Goal: Information Seeking & Learning: Learn about a topic

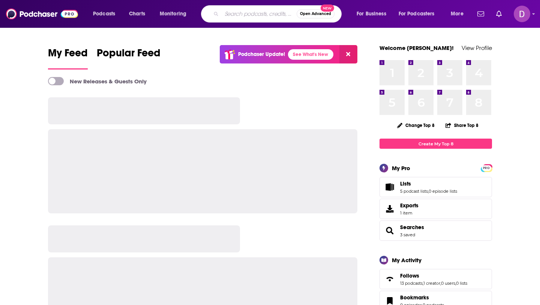
click at [247, 14] on input "Search podcasts, credits, & more..." at bounding box center [259, 14] width 75 height 12
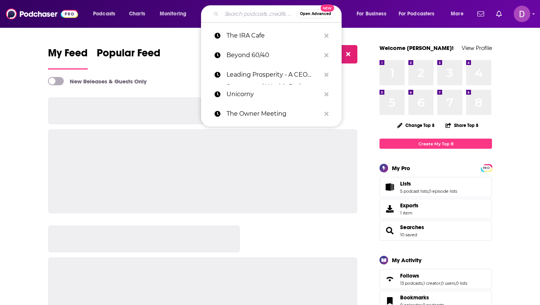
paste input "Law, Policy & Markets"
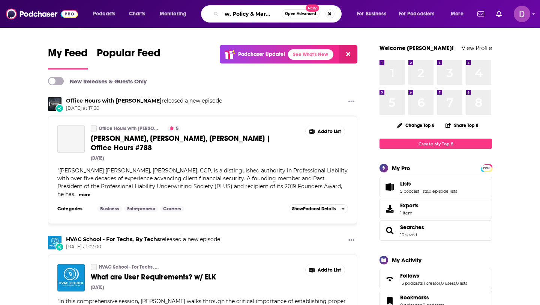
type input "Law, Policy & Markets"
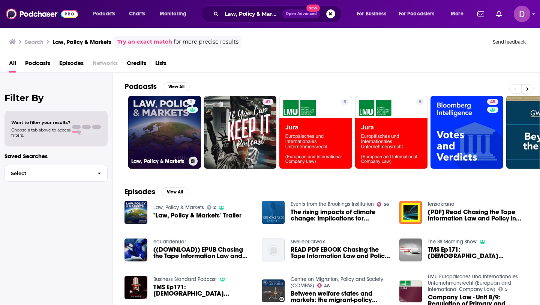
click at [163, 111] on link "2 Law, Policy & Markets" at bounding box center [164, 132] width 73 height 73
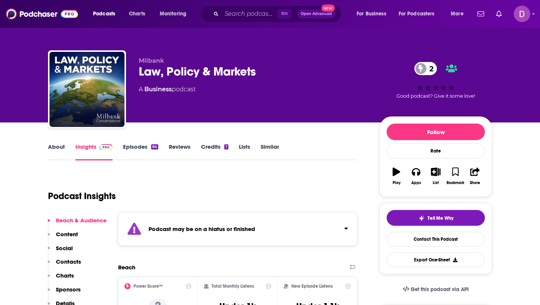
click at [62, 150] on link "About" at bounding box center [56, 151] width 17 height 17
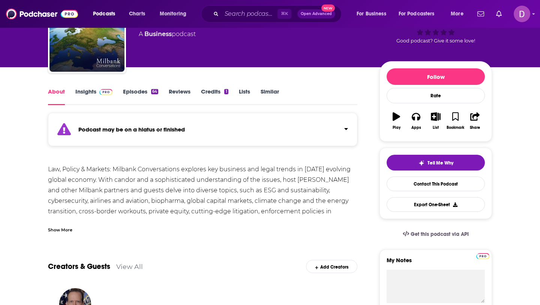
scroll to position [57, 0]
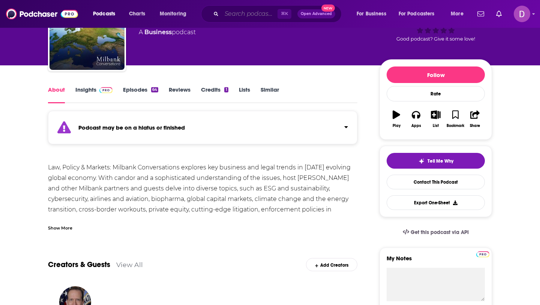
click at [247, 17] on input "Search podcasts, credits, & more..." at bounding box center [250, 14] width 56 height 12
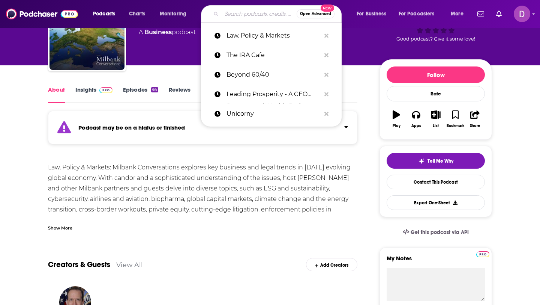
paste input "ATLalts"
type input "ATLalts"
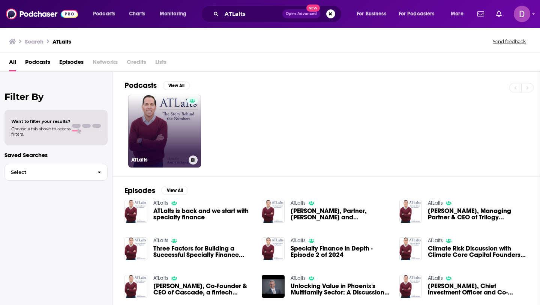
click at [164, 108] on link "ATLalts" at bounding box center [164, 131] width 73 height 73
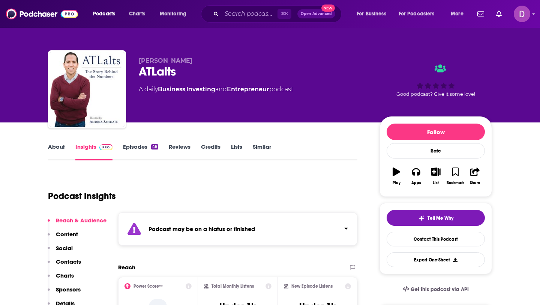
click at [53, 147] on link "About" at bounding box center [56, 151] width 17 height 17
